Goal: Task Accomplishment & Management: Manage account settings

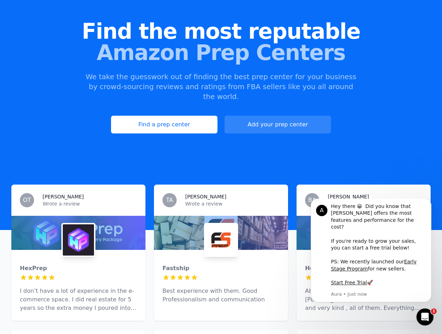
scroll to position [85, 0]
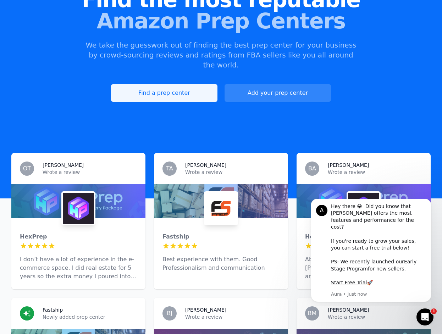
click at [167, 86] on link "Find a prep center" at bounding box center [164, 93] width 106 height 18
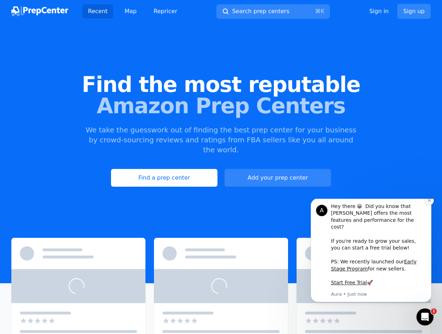
click at [431, 205] on button "Dismiss notification" at bounding box center [428, 200] width 9 height 9
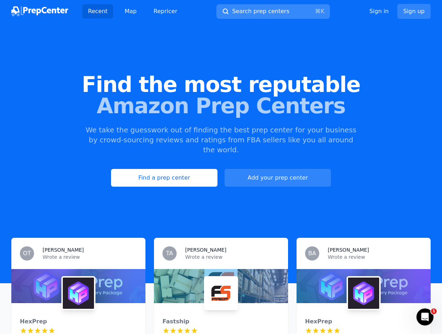
click at [272, 11] on span "Search prep centers" at bounding box center [260, 11] width 57 height 9
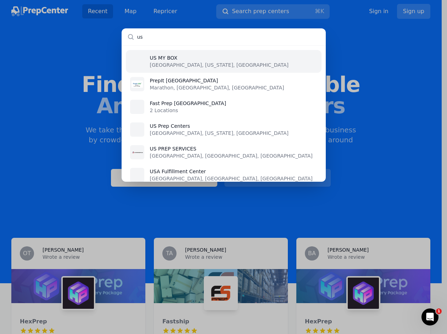
type input "u"
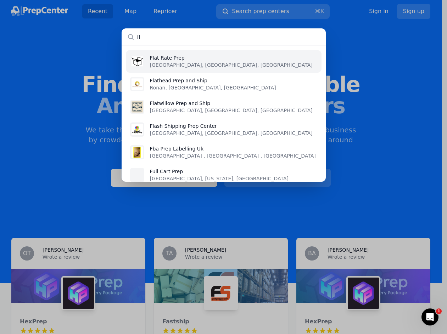
type input "f"
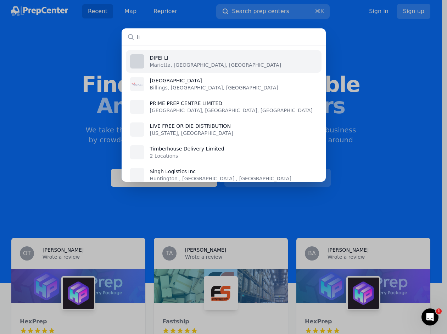
type input "l"
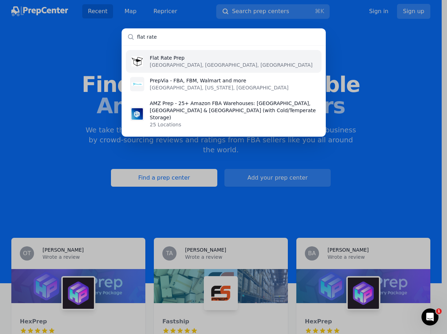
type input "flat rate"
click at [175, 63] on p "[GEOGRAPHIC_DATA], [GEOGRAPHIC_DATA], [GEOGRAPHIC_DATA]" at bounding box center [231, 64] width 163 height 7
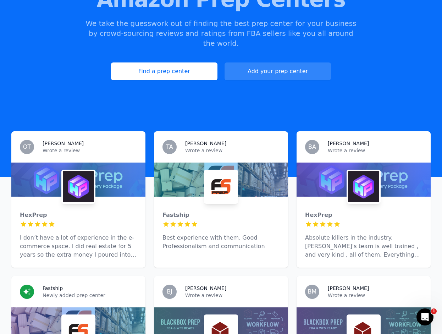
scroll to position [173, 0]
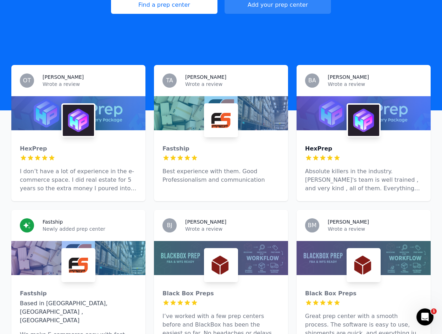
click at [317, 144] on div "HexPrep" at bounding box center [363, 148] width 117 height 9
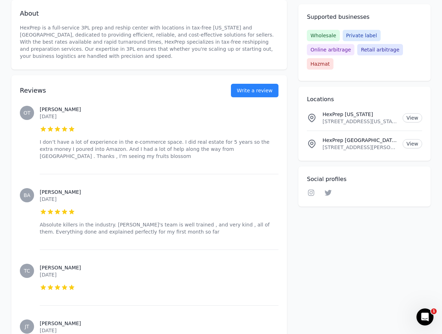
scroll to position [629, 0]
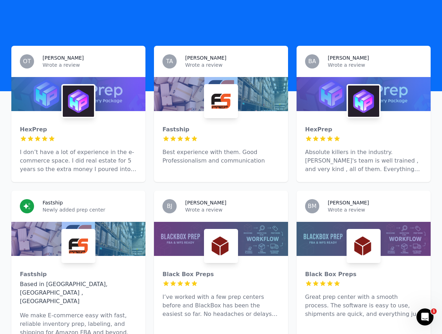
scroll to position [203, 0]
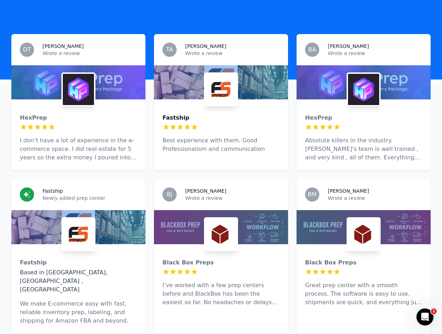
click at [175, 113] on div "Fastship" at bounding box center [220, 117] width 117 height 9
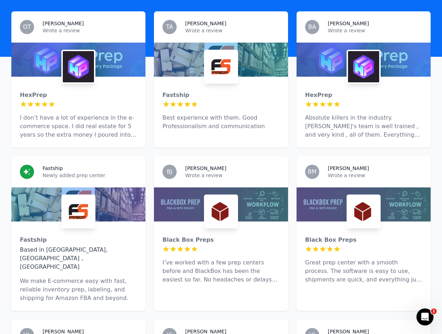
scroll to position [234, 0]
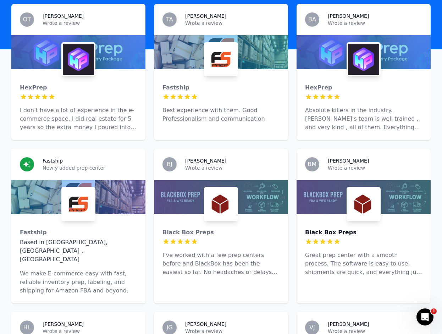
click at [323, 228] on div "Black Box Preps" at bounding box center [363, 232] width 117 height 9
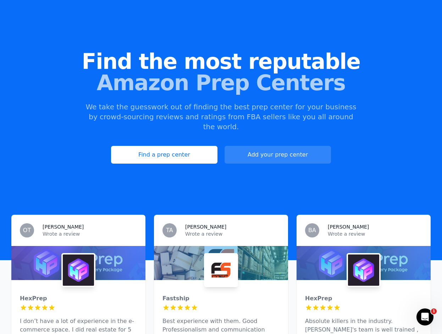
scroll to position [52, 0]
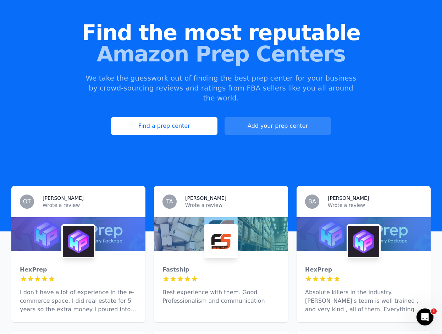
click at [362, 231] on img at bounding box center [363, 240] width 31 height 31
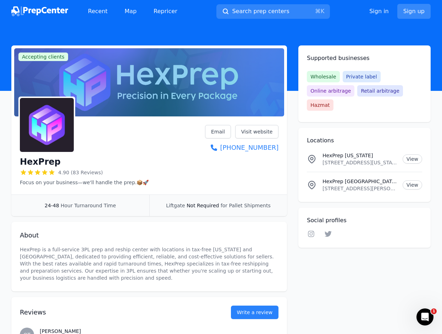
click at [415, 11] on link "Sign up" at bounding box center [413, 11] width 33 height 15
click at [414, 13] on link "Sign up" at bounding box center [413, 11] width 33 height 15
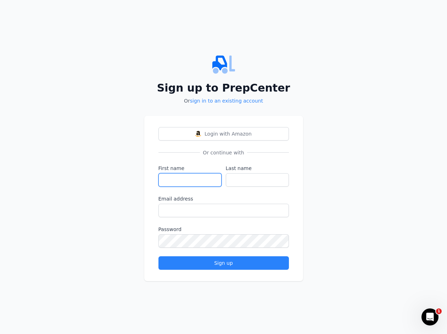
drag, startPoint x: 203, startPoint y: 178, endPoint x: 226, endPoint y: 179, distance: 22.7
click at [203, 178] on input "First name" at bounding box center [189, 179] width 63 height 13
type input "[PERSON_NAME]"
type input "Ngunyi"
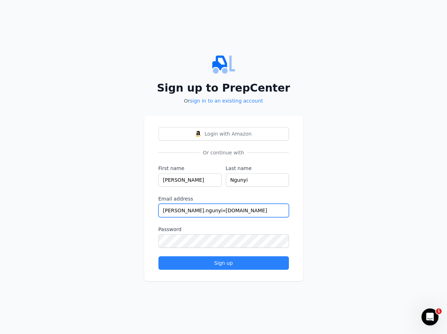
click at [199, 212] on input "[PERSON_NAME].ngunyi«[DOMAIN_NAME]" at bounding box center [223, 209] width 130 height 13
type input "[PERSON_NAME][EMAIL_ADDRESS][DOMAIN_NAME]"
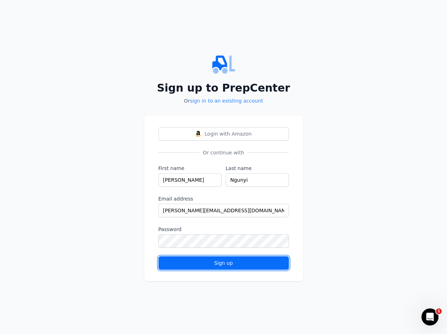
click at [234, 262] on div "Sign up" at bounding box center [223, 262] width 118 height 7
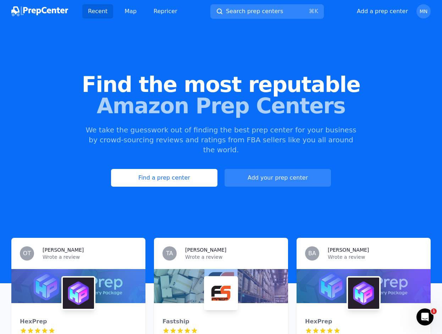
scroll to position [1, 0]
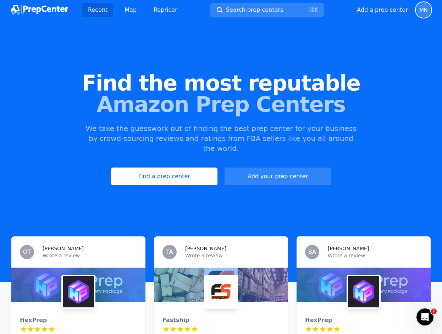
click at [423, 11] on span "MN" at bounding box center [423, 9] width 8 height 5
click at [390, 133] on div "Find the most reputable Amazon Prep Centers We take the guesswork out of findin…" at bounding box center [221, 129] width 442 height 192
click at [350, 283] on img at bounding box center [363, 291] width 31 height 31
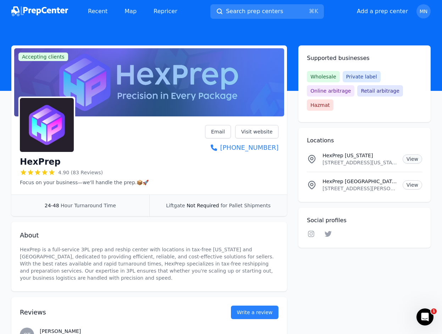
click at [416, 158] on link "View" at bounding box center [411, 158] width 19 height 9
click at [423, 317] on icon "Open Intercom Messenger" at bounding box center [424, 316] width 12 height 12
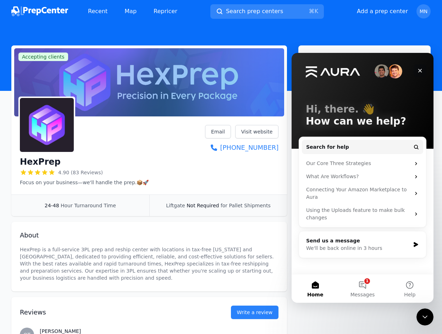
click at [421, 71] on icon "Close" at bounding box center [420, 71] width 6 height 6
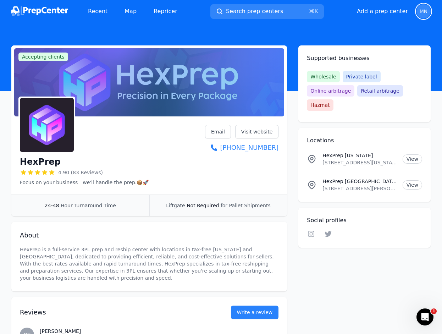
click at [425, 8] on span "MN" at bounding box center [423, 11] width 14 height 14
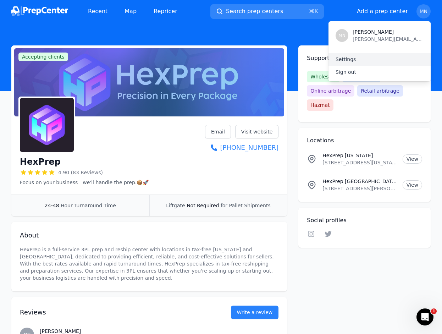
click at [352, 60] on link "Settings" at bounding box center [379, 59] width 102 height 13
click at [345, 59] on link "Settings" at bounding box center [379, 59] width 102 height 13
